Goal: Task Accomplishment & Management: Manage account settings

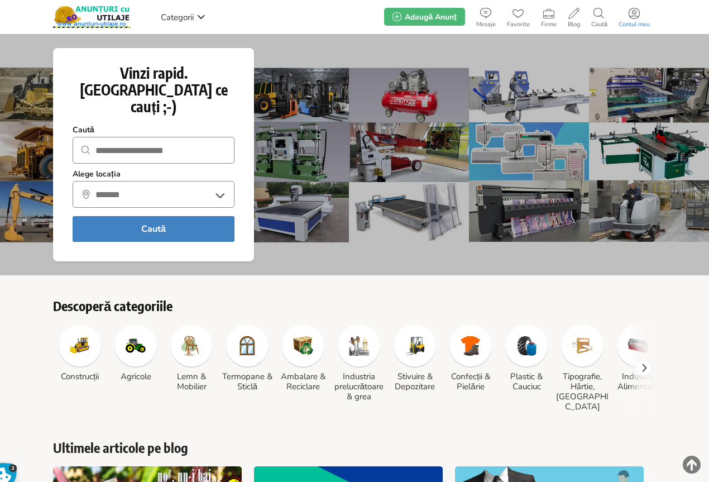
click at [631, 18] on icon at bounding box center [634, 13] width 11 height 11
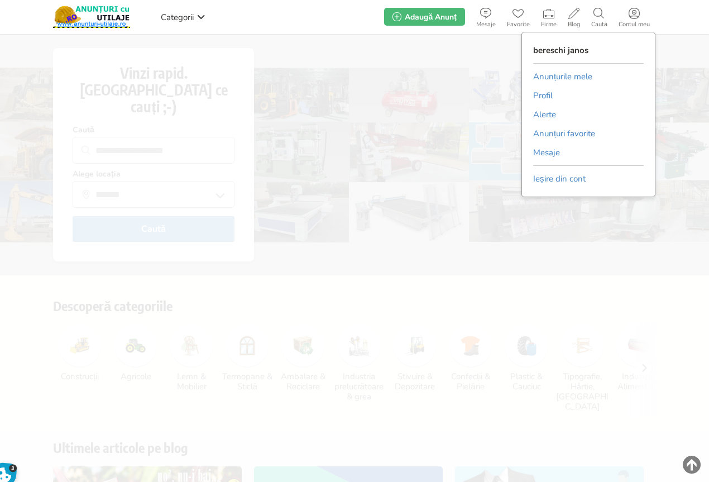
click at [576, 73] on link "Anunțurile mele" at bounding box center [562, 76] width 59 height 17
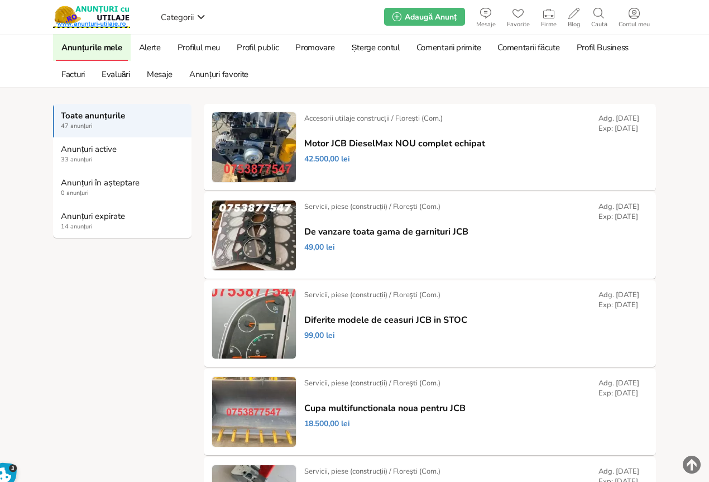
click at [87, 217] on strong "Anunțuri expirate" at bounding box center [123, 216] width 124 height 10
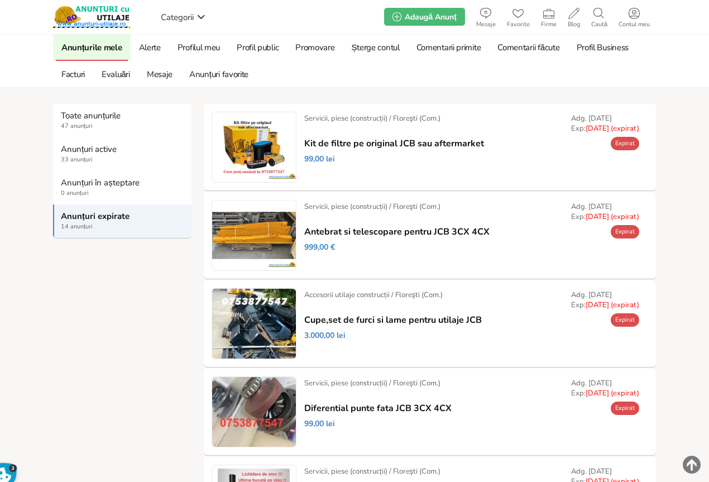
click at [0, 0] on link "Prelungește" at bounding box center [0, 0] width 0 height 0
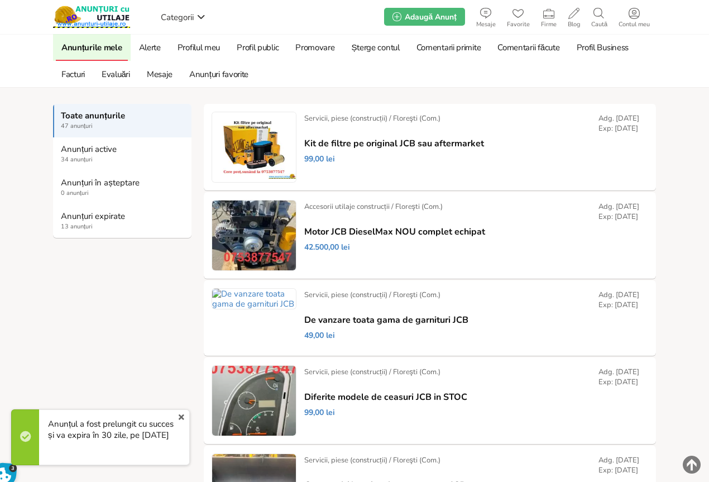
click at [69, 222] on link "Anunțuri expirate 13 anunțuri" at bounding box center [122, 221] width 139 height 34
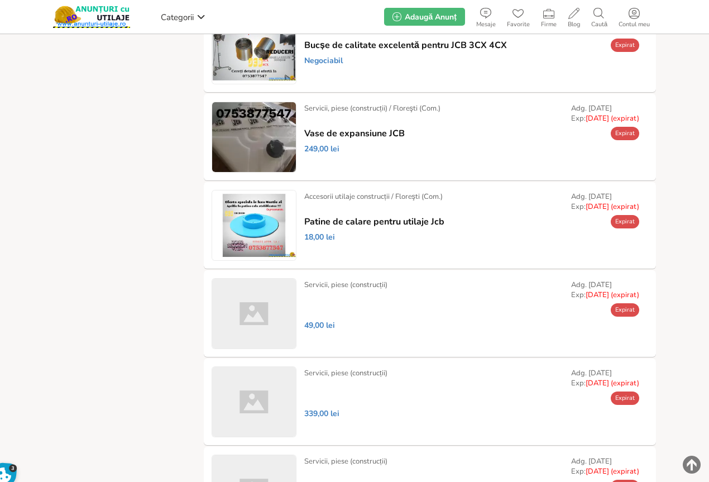
scroll to position [608, 0]
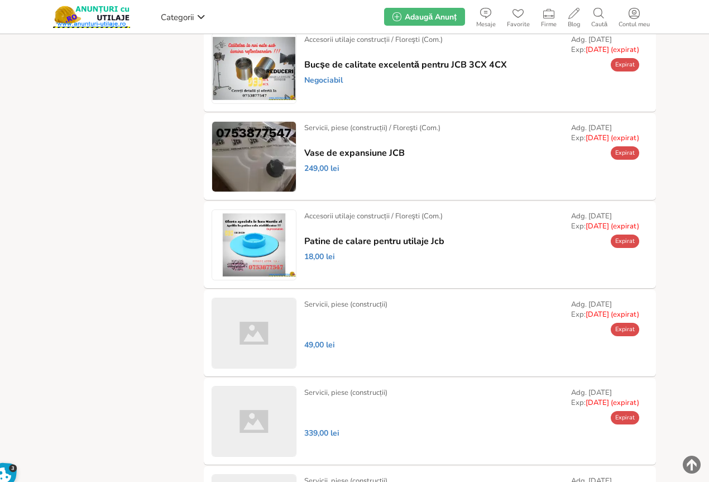
click at [0, 0] on link "Prelungește" at bounding box center [0, 0] width 0 height 0
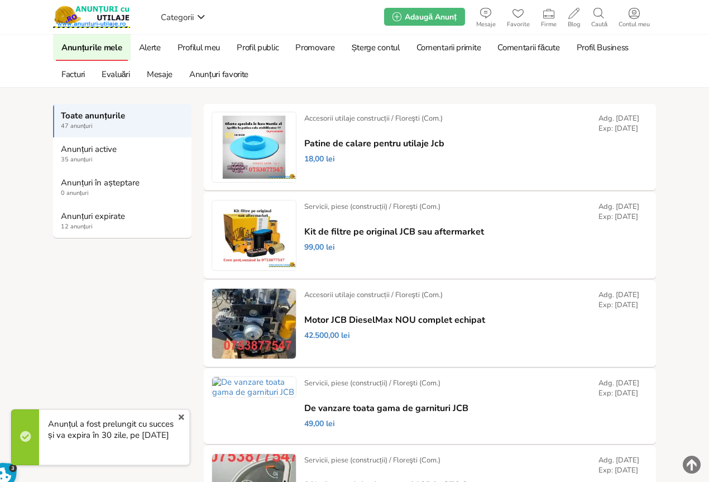
click at [88, 215] on strong "Anunțuri expirate" at bounding box center [123, 216] width 124 height 10
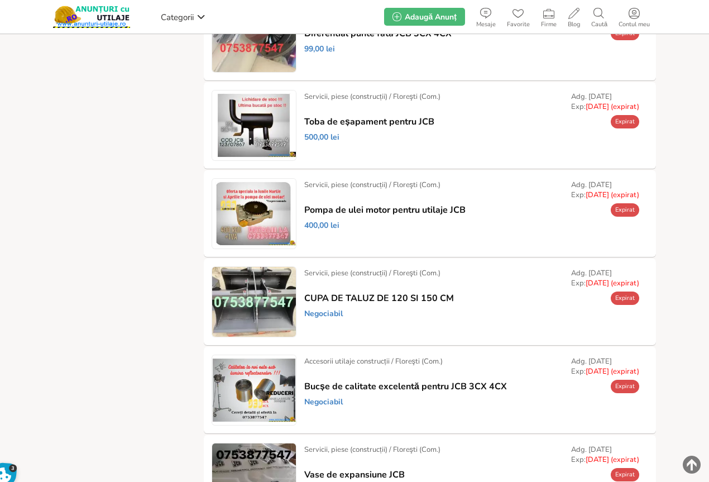
scroll to position [335, 0]
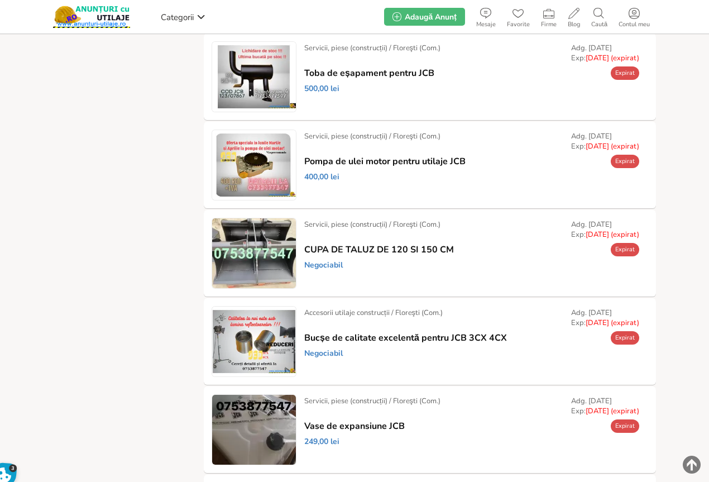
click at [0, 0] on link "Prelungește" at bounding box center [0, 0] width 0 height 0
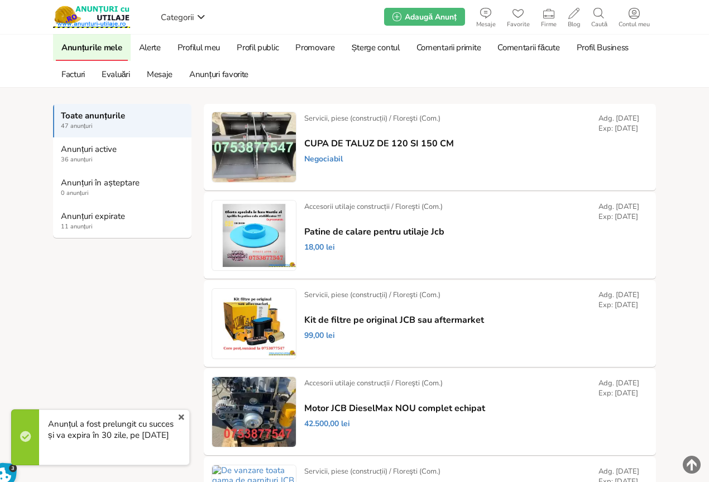
click at [70, 223] on span "11 anunțuri" at bounding box center [123, 226] width 124 height 9
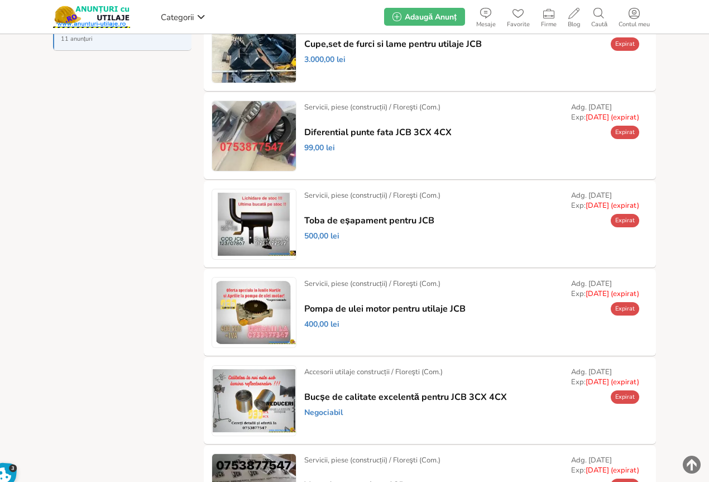
scroll to position [223, 0]
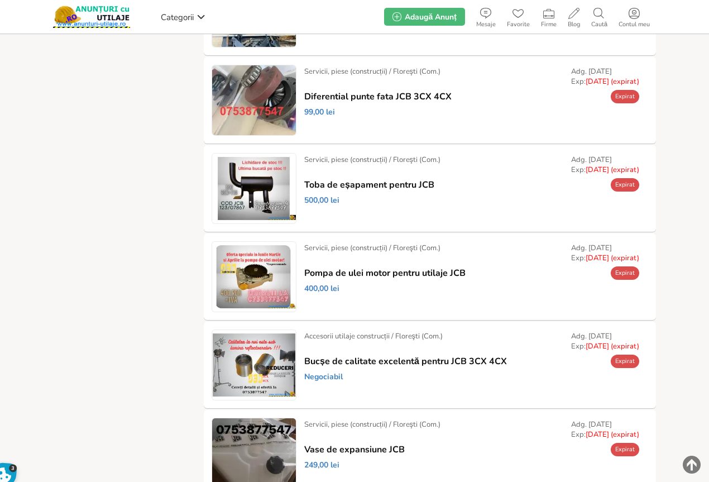
click at [0, 0] on link "Șterge" at bounding box center [0, 0] width 0 height 0
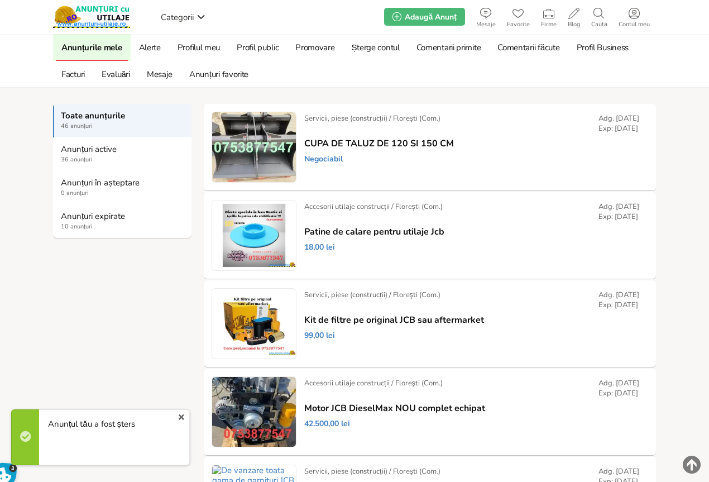
click at [74, 219] on strong "Anunțuri expirate" at bounding box center [123, 216] width 124 height 10
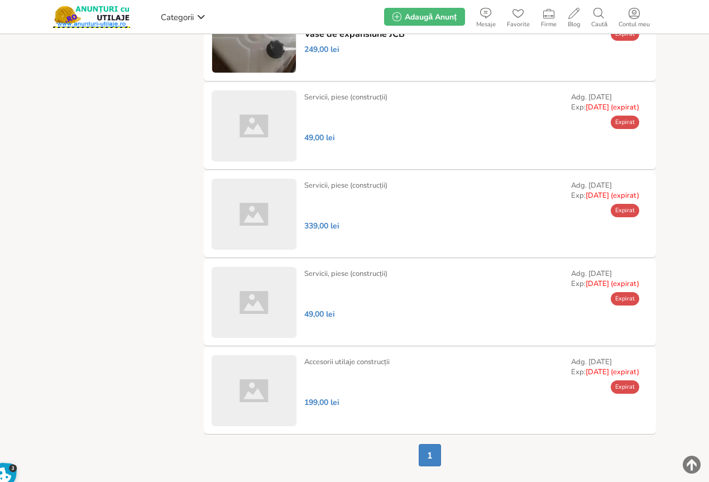
scroll to position [559, 0]
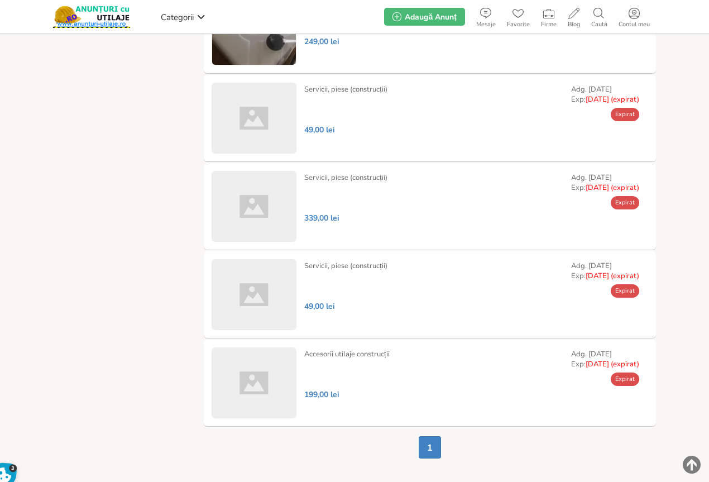
click at [0, 0] on link "Șterge" at bounding box center [0, 0] width 0 height 0
